Goal: Navigation & Orientation: Find specific page/section

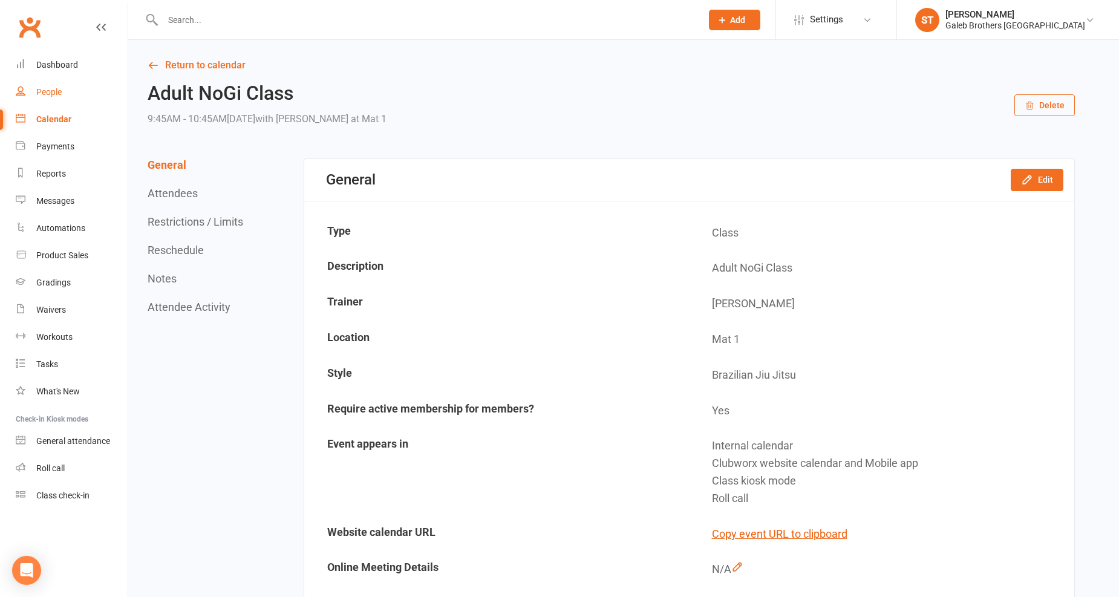
click at [49, 88] on div "People" at bounding box center [48, 92] width 25 height 10
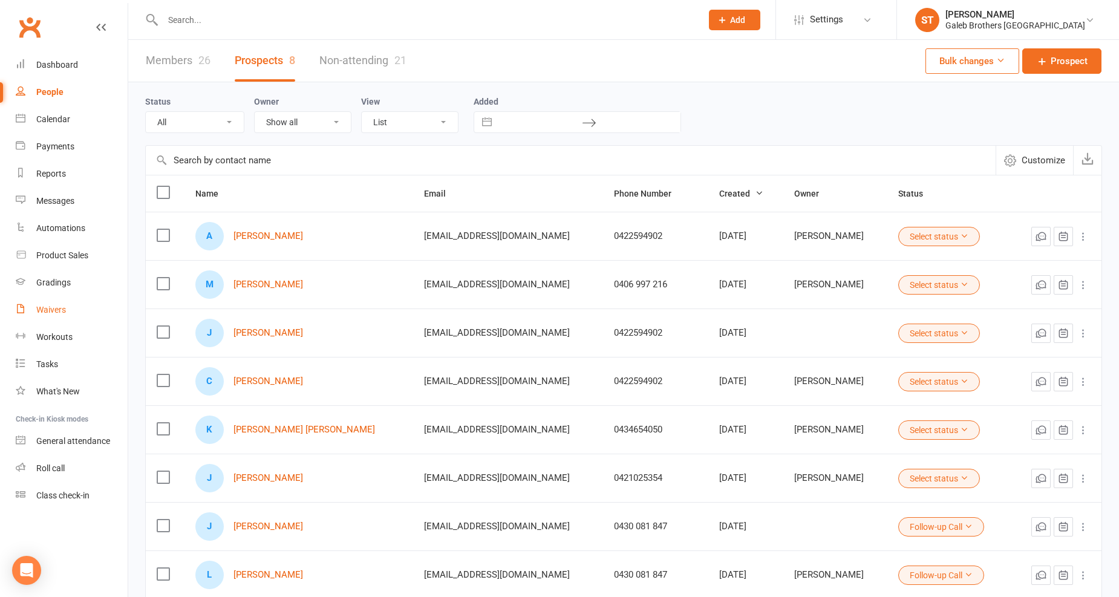
click at [63, 305] on div "Waivers" at bounding box center [51, 310] width 30 height 10
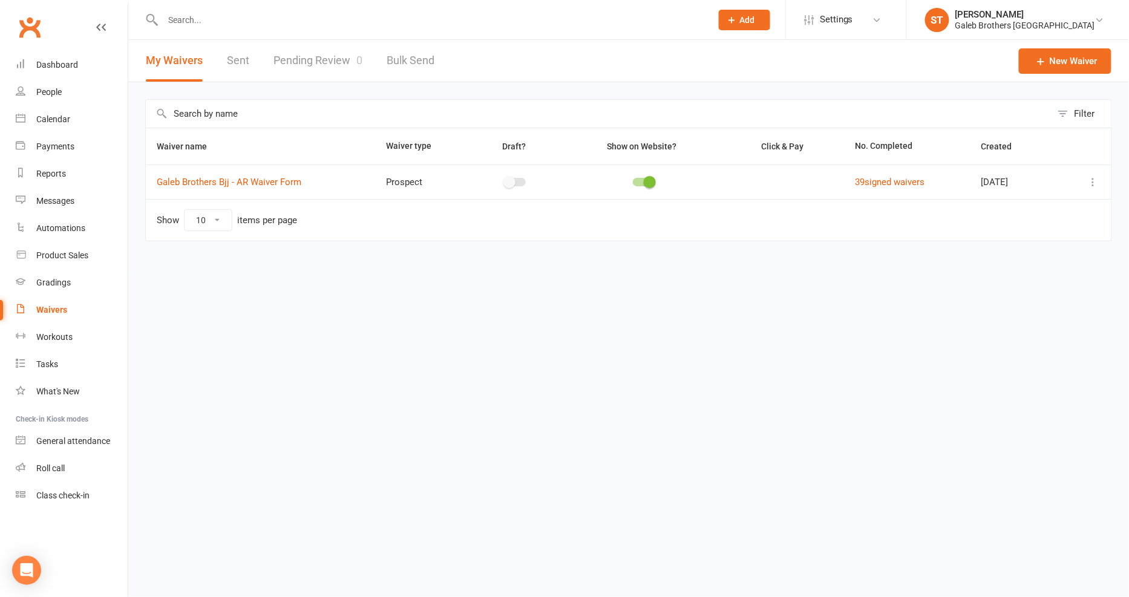
click at [307, 61] on link "Pending Review 0" at bounding box center [318, 61] width 89 height 42
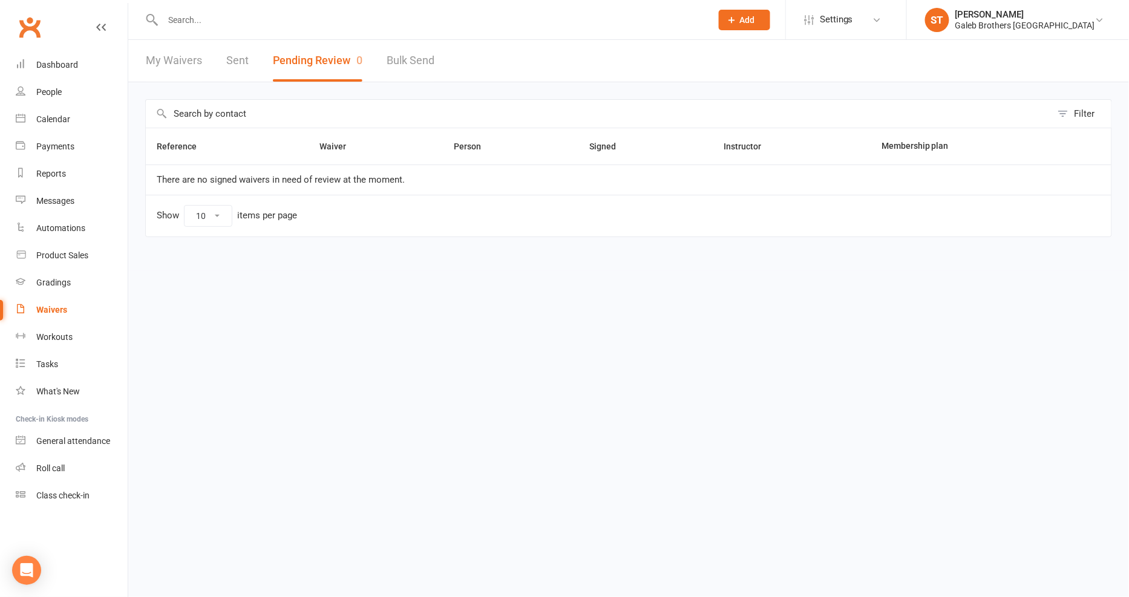
click at [179, 69] on link "My Waivers" at bounding box center [174, 61] width 56 height 42
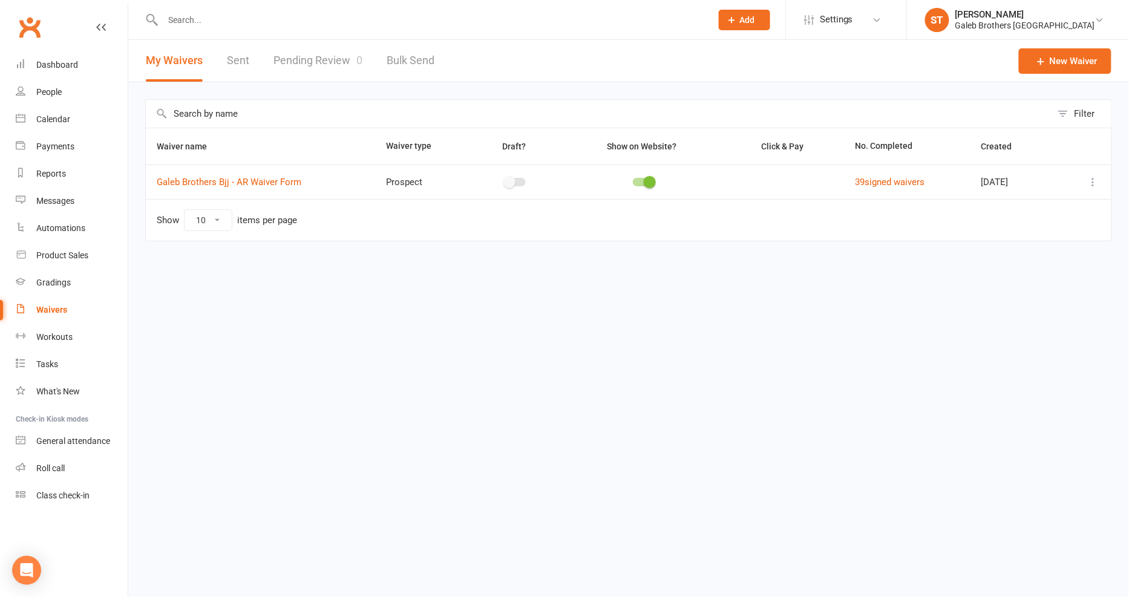
click at [234, 56] on link "Sent" at bounding box center [238, 61] width 22 height 42
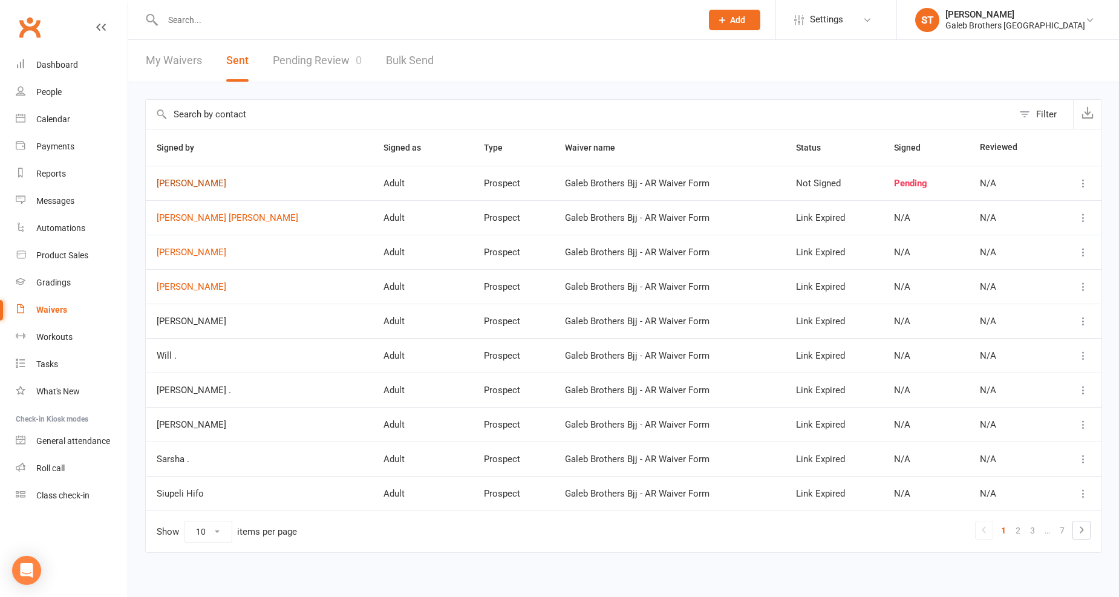
click at [192, 185] on link "Annabelle Shaw" at bounding box center [259, 184] width 205 height 10
